Goal: Information Seeking & Learning: Check status

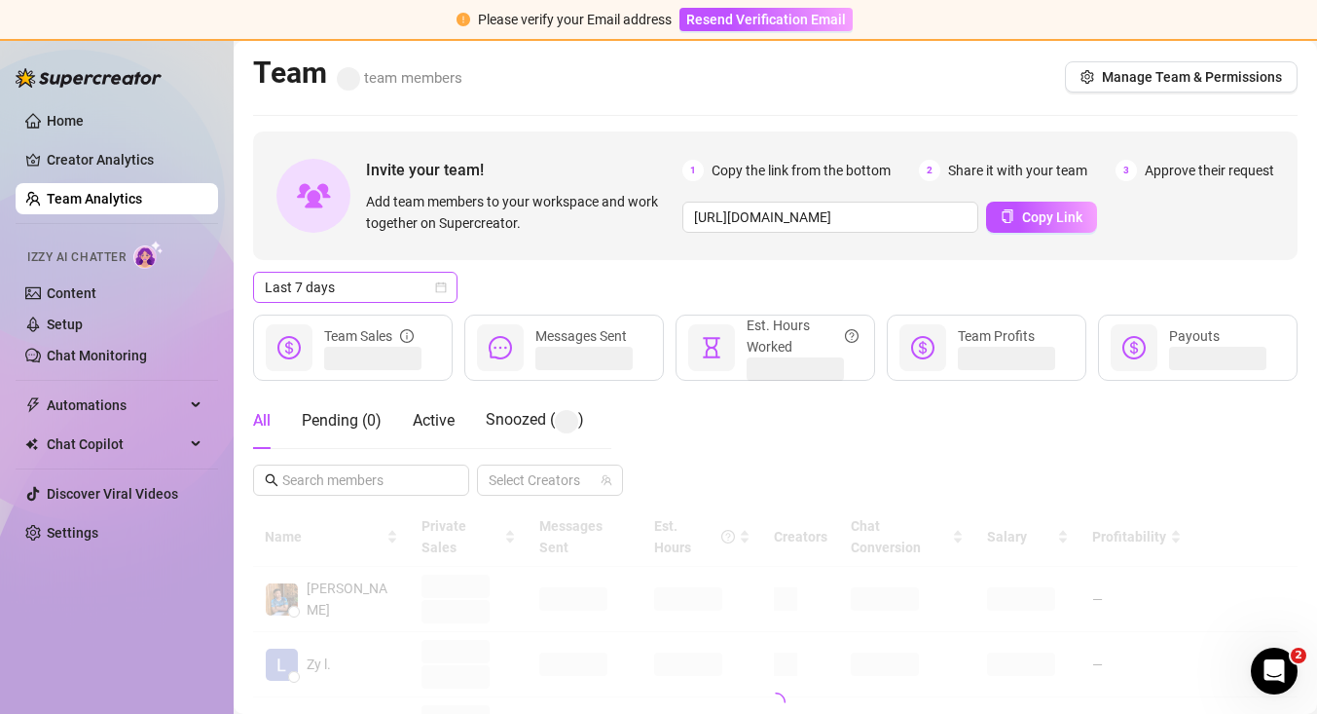
click at [441, 295] on span "Last 7 days" at bounding box center [355, 287] width 181 height 29
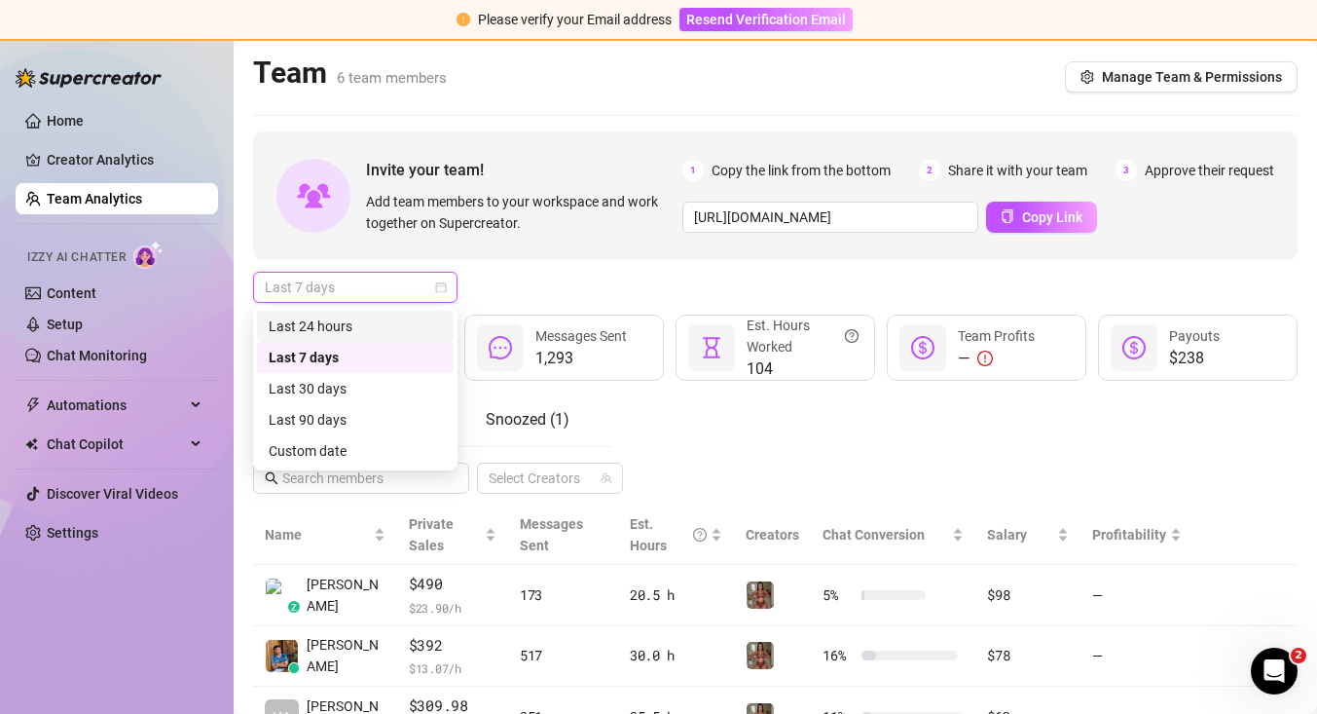
click at [336, 320] on div "Last 24 hours" at bounding box center [355, 325] width 173 height 21
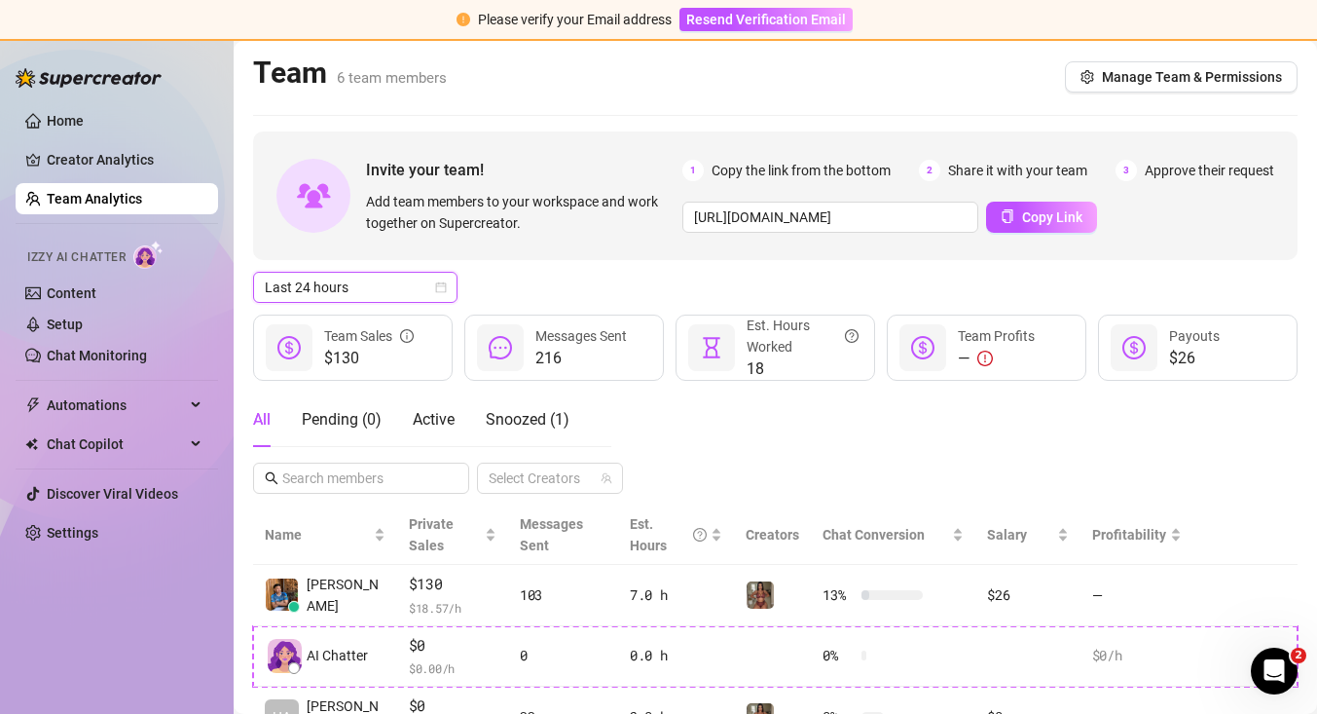
click at [460, 317] on div "$130 Team Sales 216 Messages Sent 18 Est. Hours Worked — Team Profits $26 Payou…" at bounding box center [775, 347] width 1045 height 66
click at [669, 314] on div "$130 Team Sales 216 Messages Sent 18 Est. Hours Worked — Team Profits $26 Payou…" at bounding box center [775, 347] width 1045 height 66
click at [436, 285] on icon "calendar" at bounding box center [441, 287] width 11 height 11
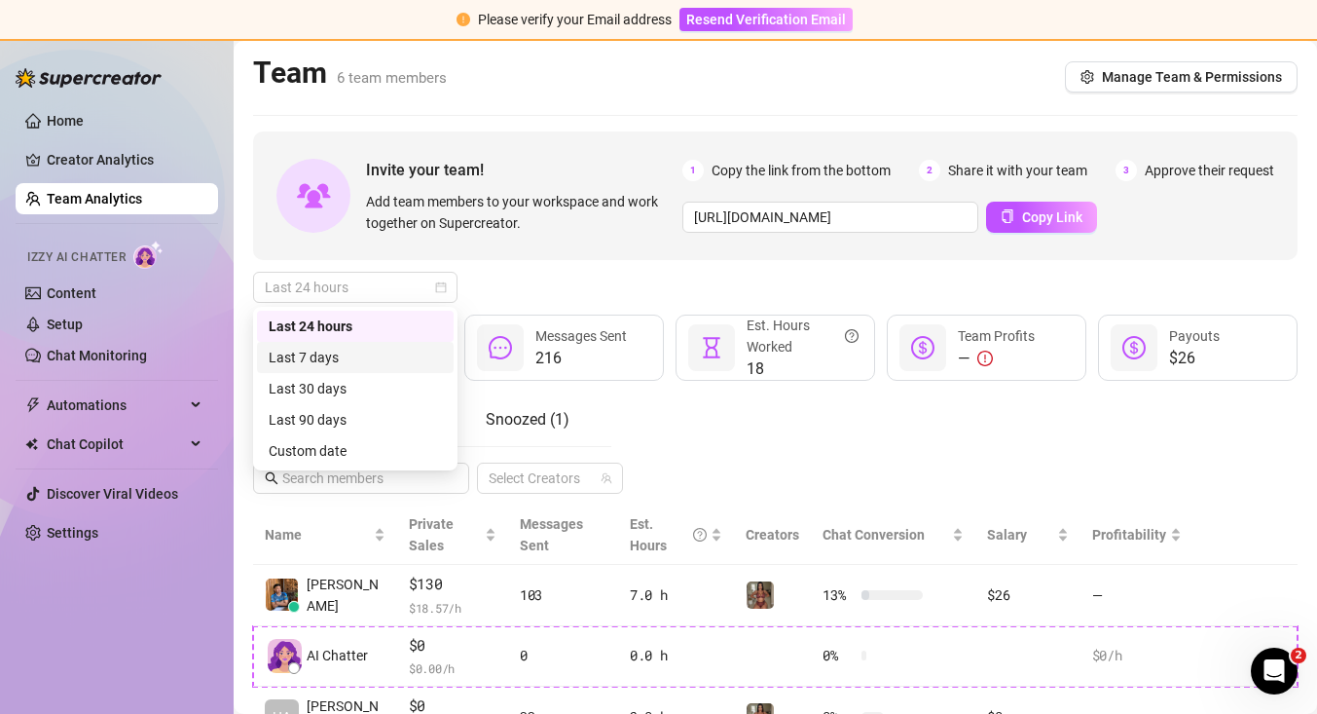
click at [394, 356] on div "Last 7 days" at bounding box center [355, 357] width 173 height 21
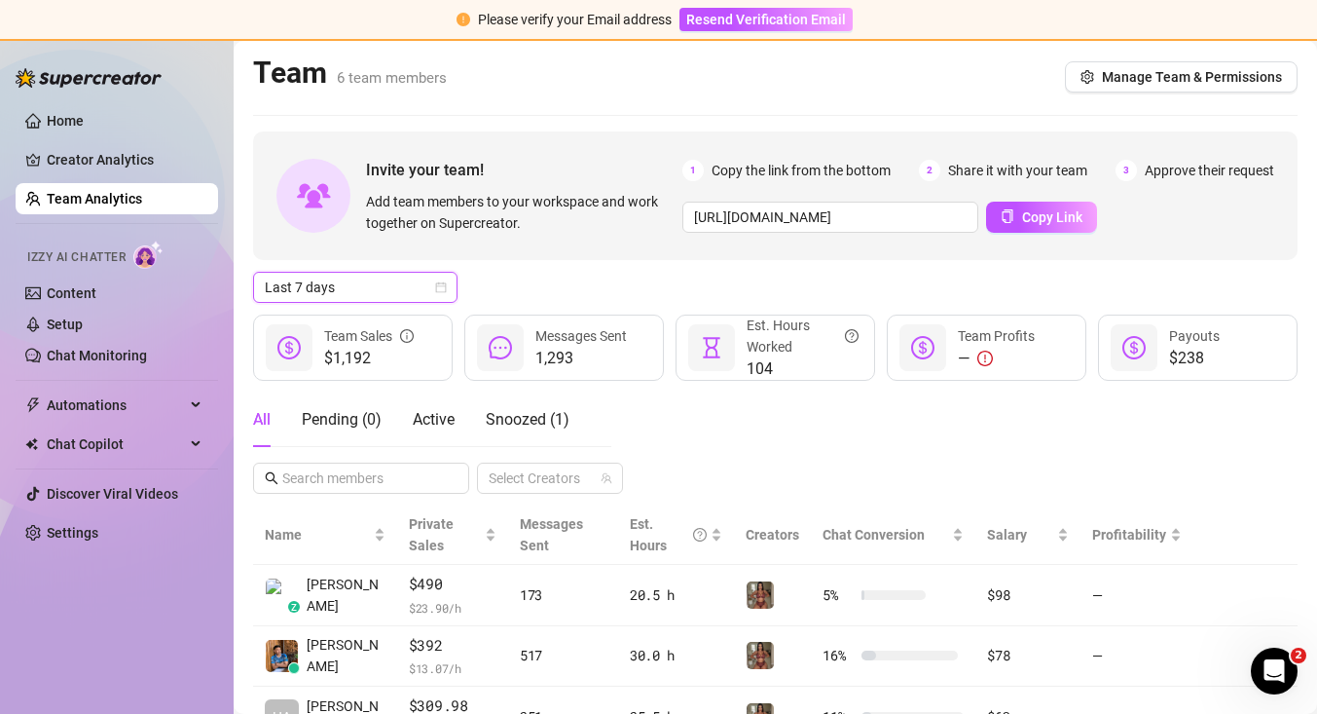
click at [448, 290] on div "Last 7 days" at bounding box center [355, 287] width 204 height 31
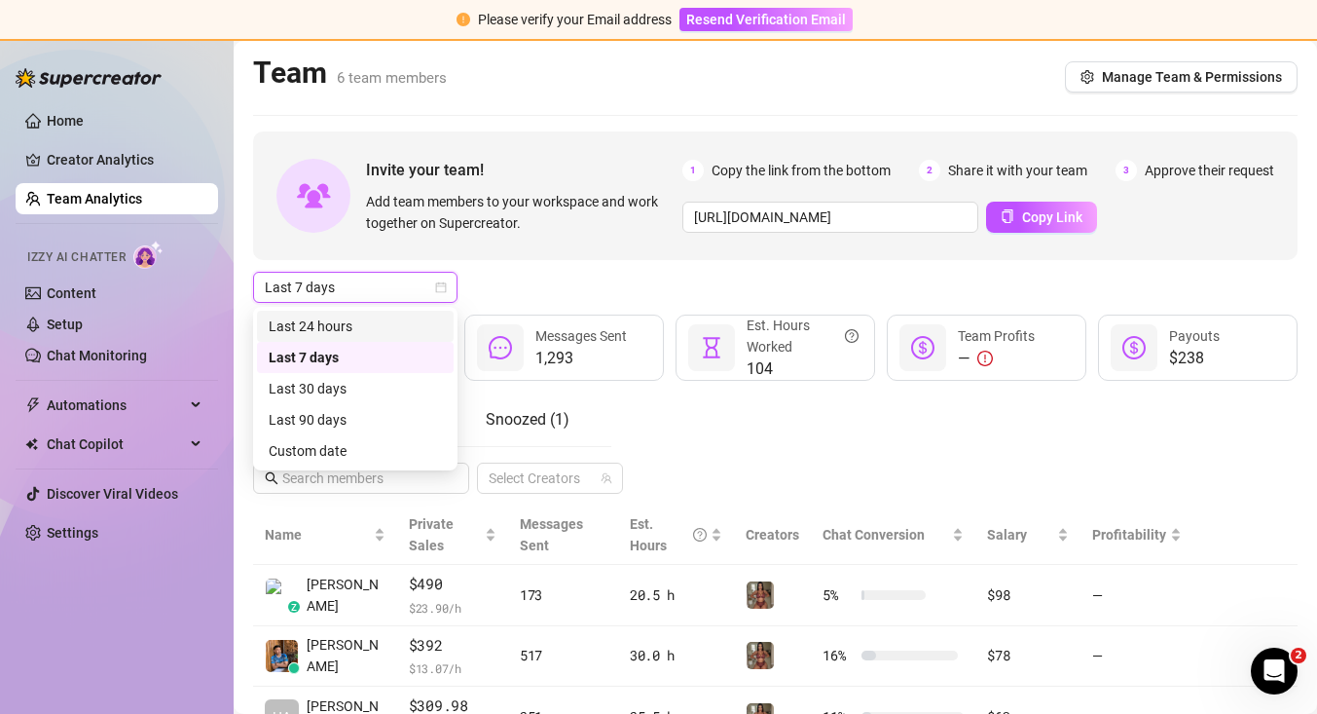
click at [524, 281] on div "Last 7 days Last 7 days" at bounding box center [775, 287] width 1045 height 31
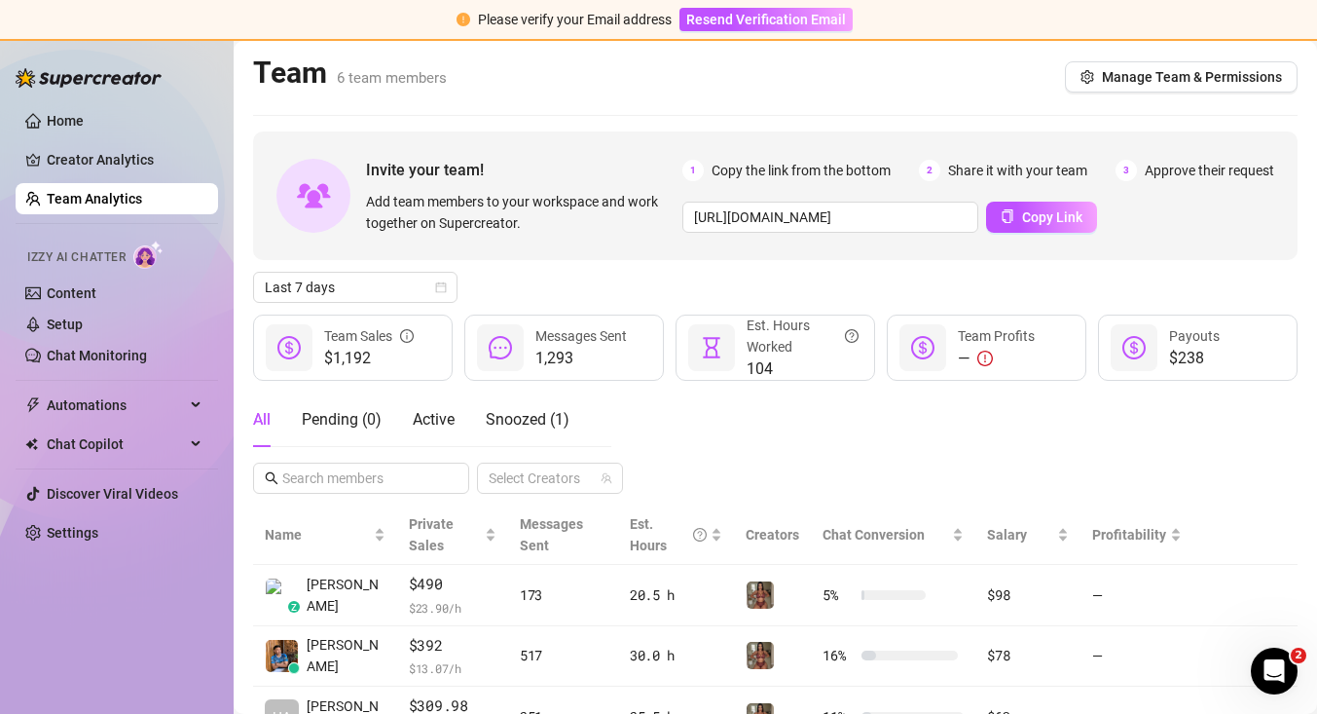
click at [671, 318] on div "$1,192 Team Sales 1,293 Messages Sent 104 Est. Hours Worked — Team Profits $238…" at bounding box center [775, 347] width 1045 height 66
